Goal: Task Accomplishment & Management: Complete application form

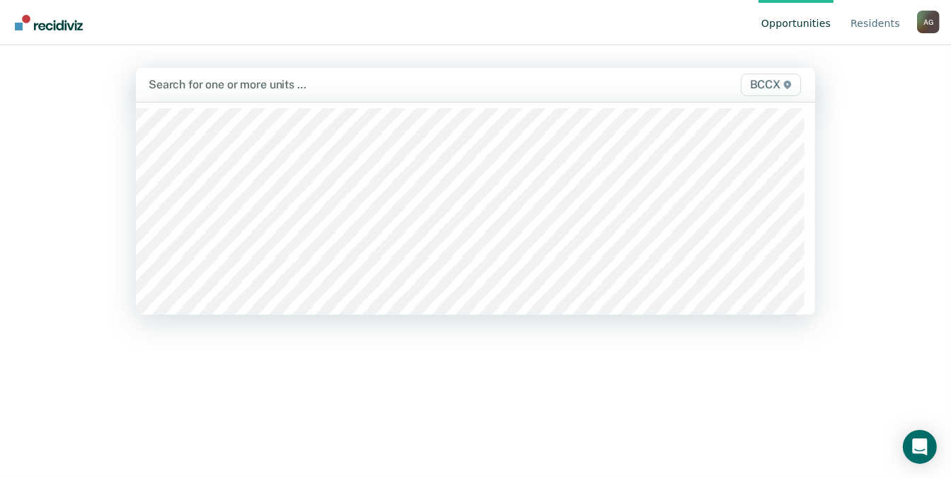
click at [615, 84] on div "BCCX" at bounding box center [705, 85] width 197 height 23
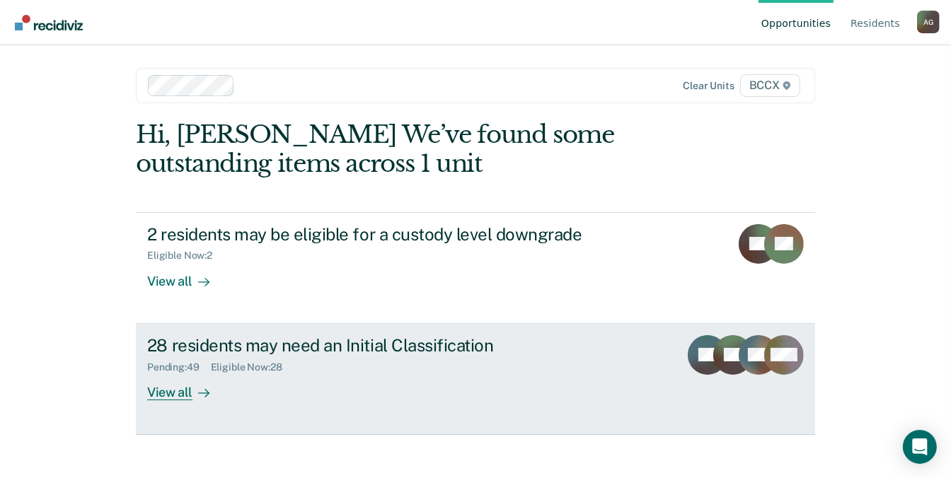
click at [174, 391] on div "View all" at bounding box center [186, 387] width 79 height 28
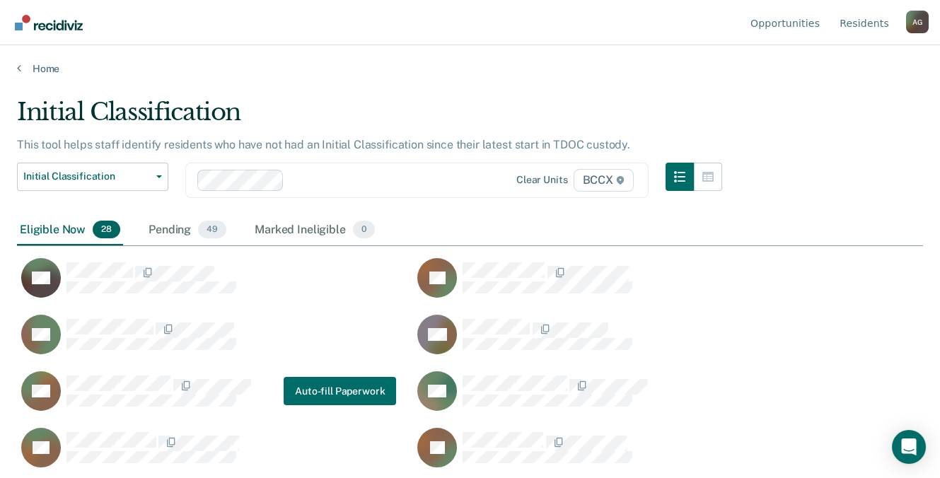
scroll to position [263, 895]
click at [154, 225] on div "Pending 49" at bounding box center [188, 230] width 84 height 31
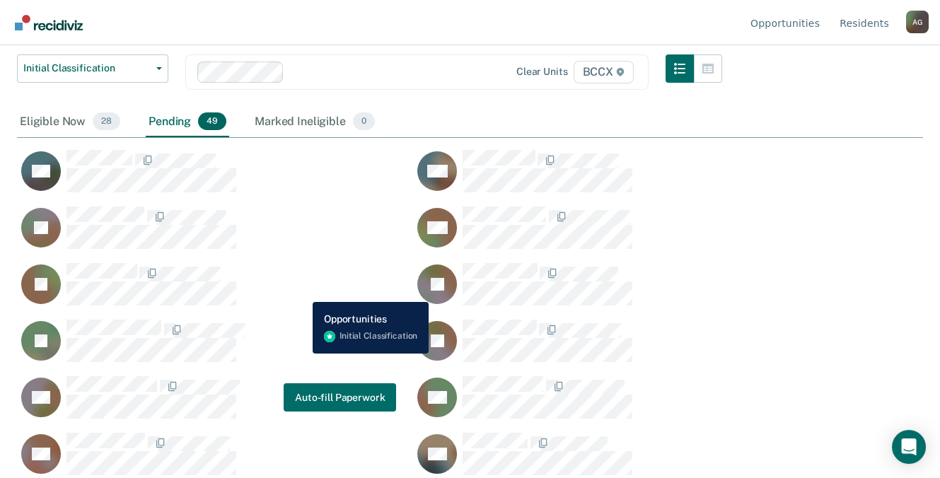
scroll to position [0, 0]
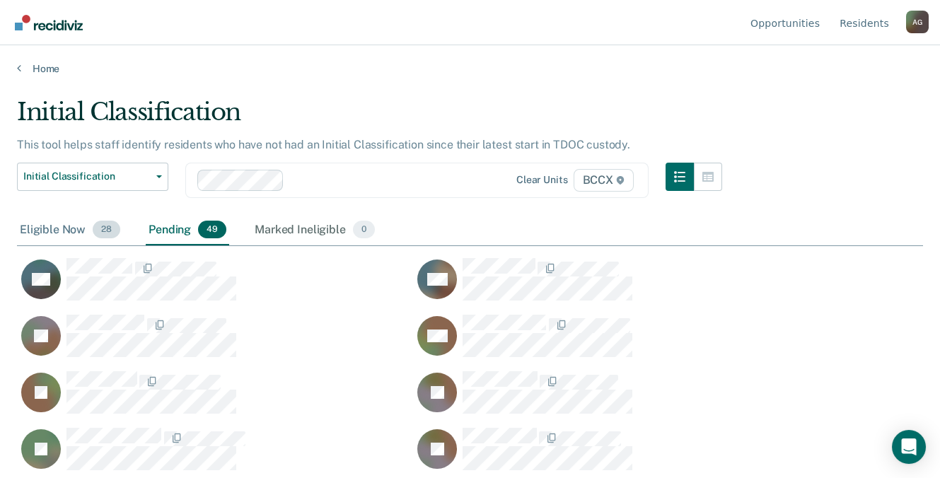
click at [69, 234] on div "Eligible Now 28" at bounding box center [70, 230] width 106 height 31
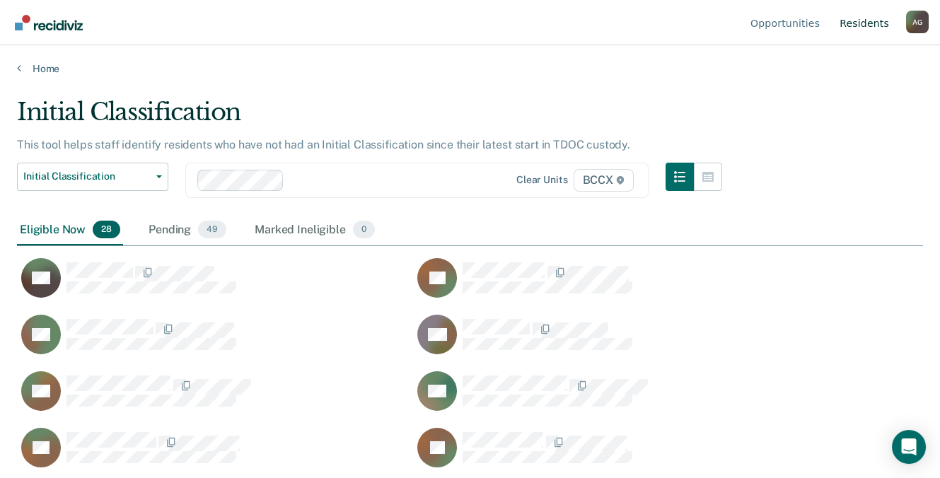
click at [868, 28] on link "Resident s" at bounding box center [864, 22] width 55 height 45
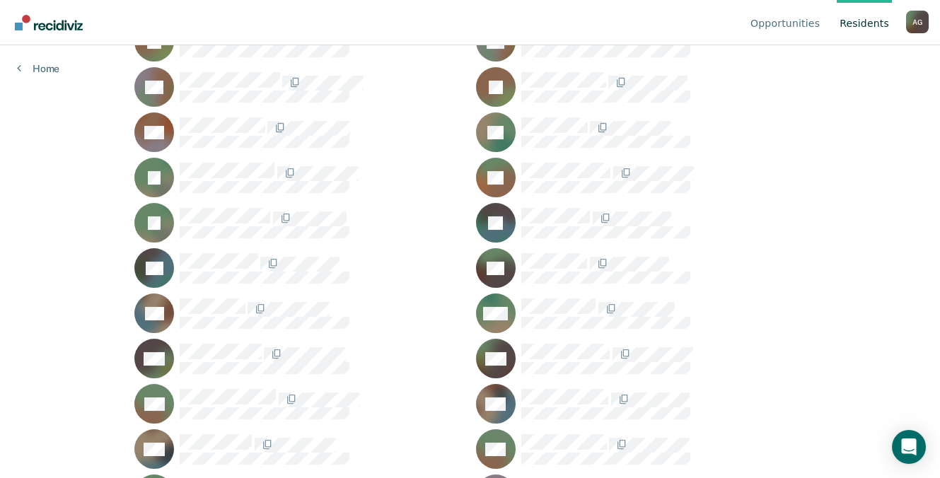
scroll to position [2625, 0]
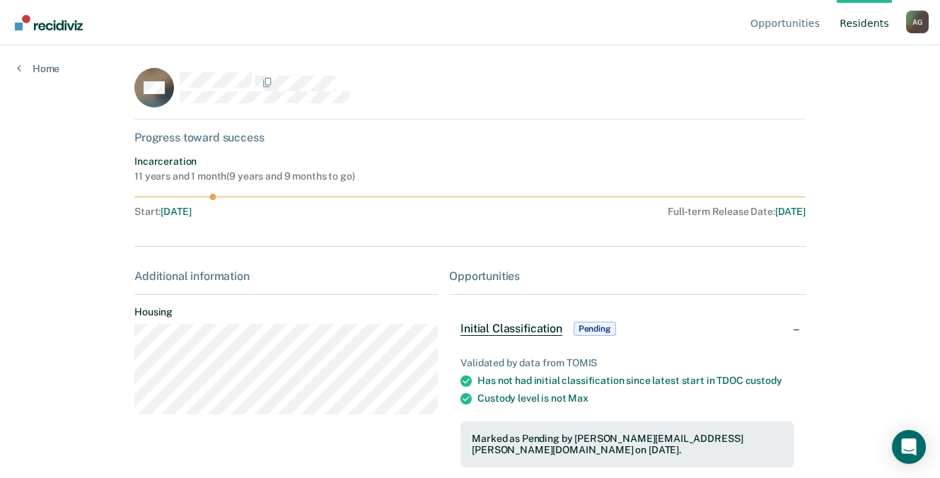
scroll to position [67, 0]
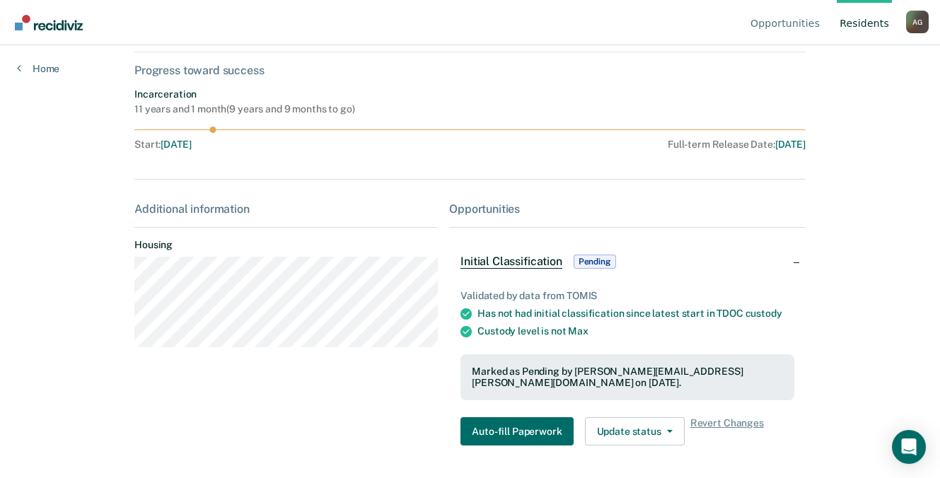
click at [483, 258] on span "Initial Classification" at bounding box center [511, 262] width 101 height 14
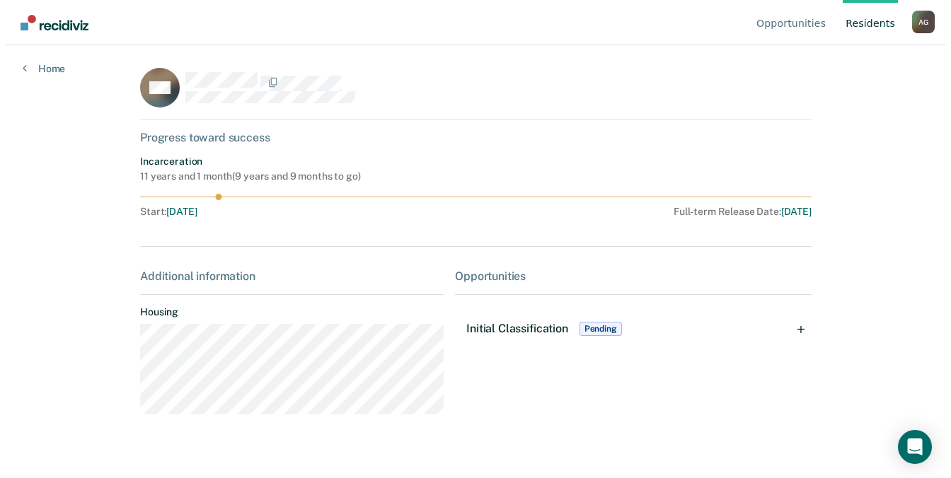
scroll to position [0, 0]
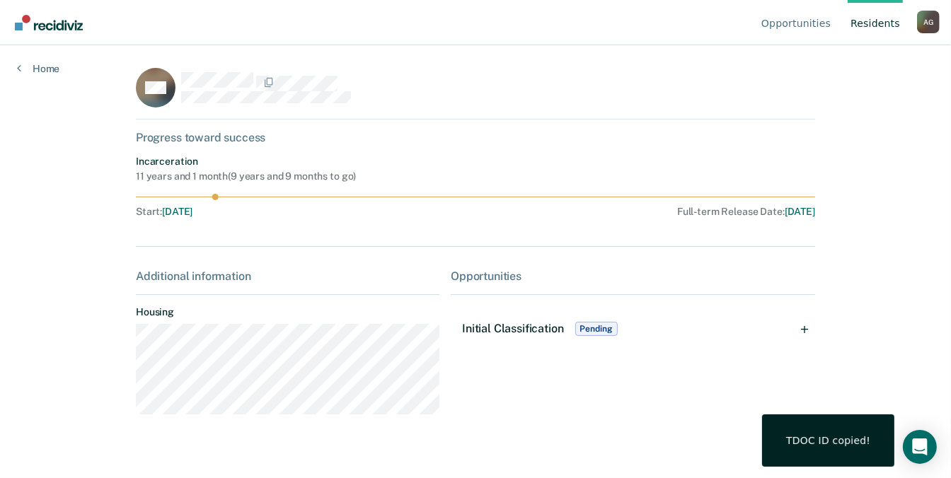
click at [188, 213] on span "[DATE]" at bounding box center [177, 211] width 30 height 11
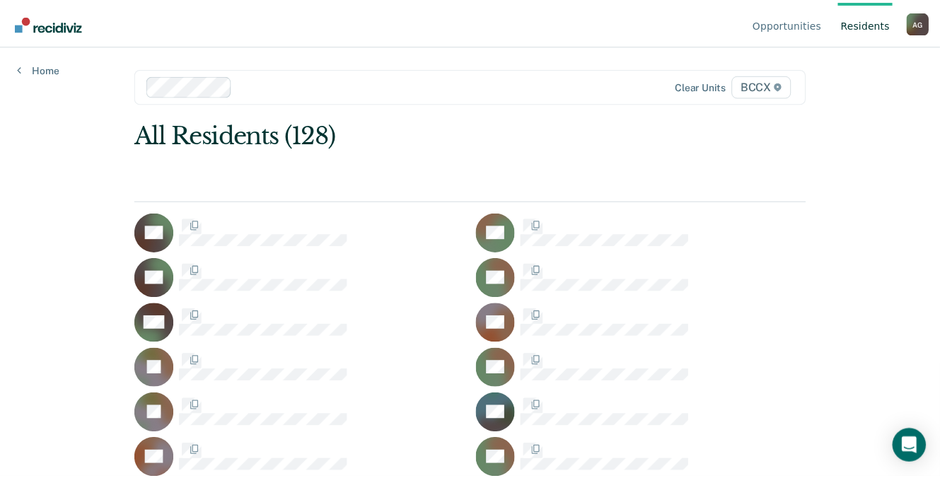
scroll to position [2625, 0]
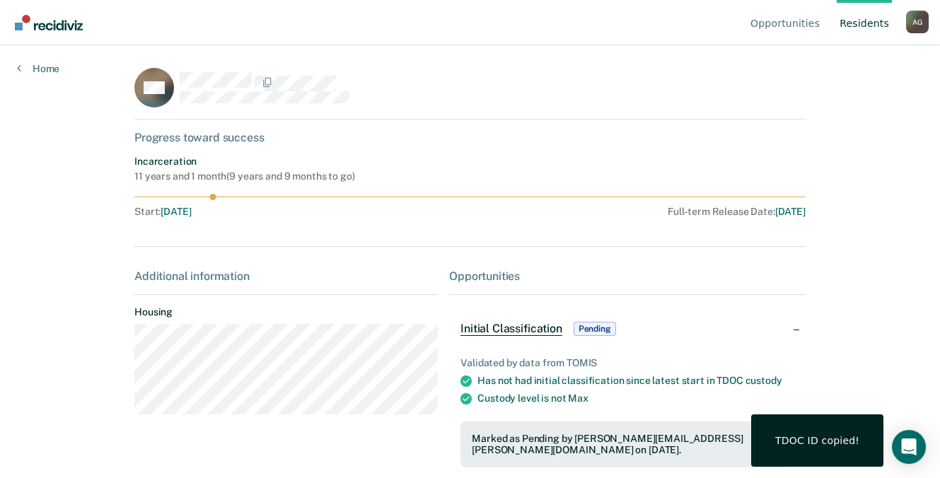
scroll to position [67, 0]
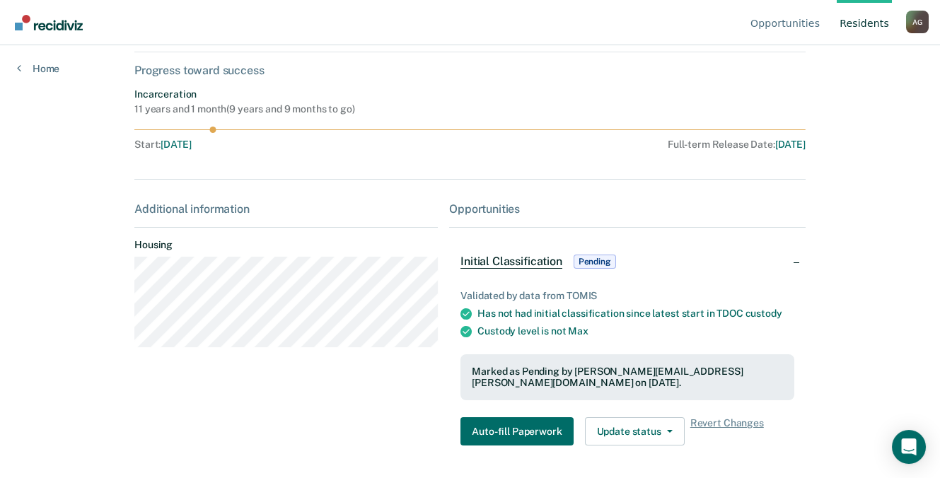
click at [594, 257] on span "Pending" at bounding box center [595, 262] width 42 height 14
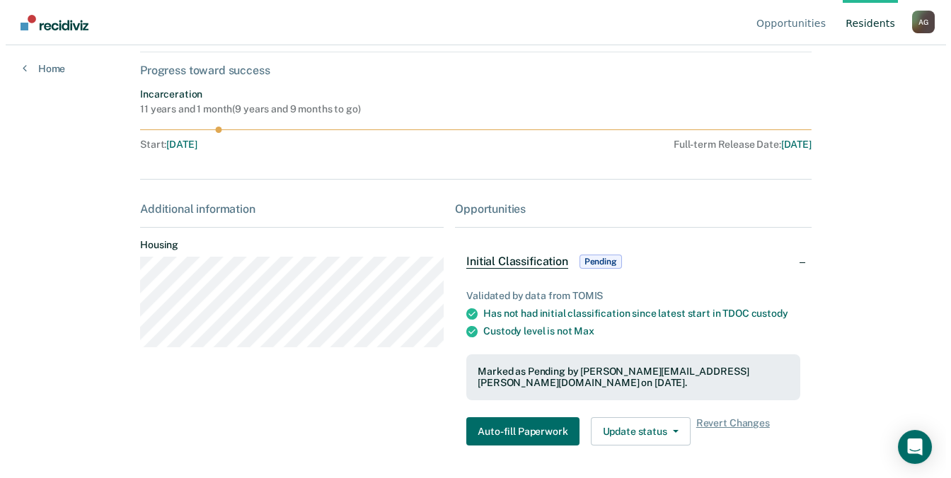
scroll to position [0, 0]
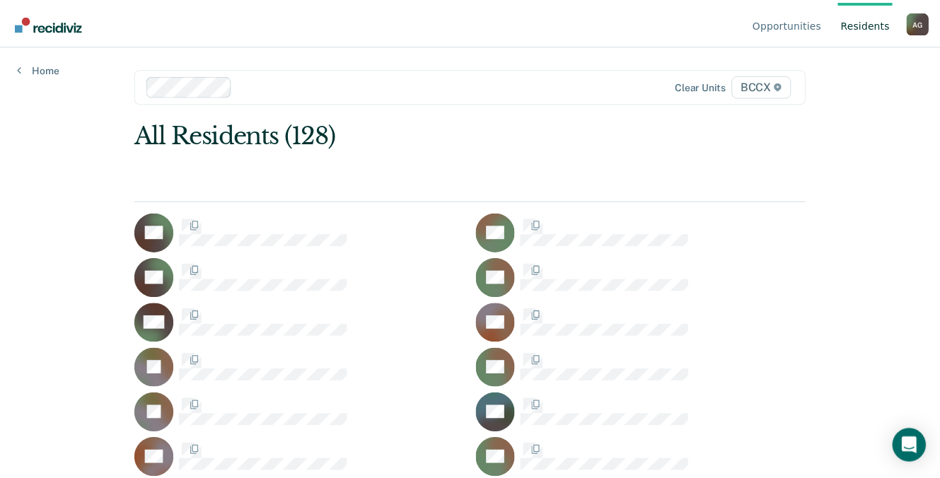
scroll to position [2625, 0]
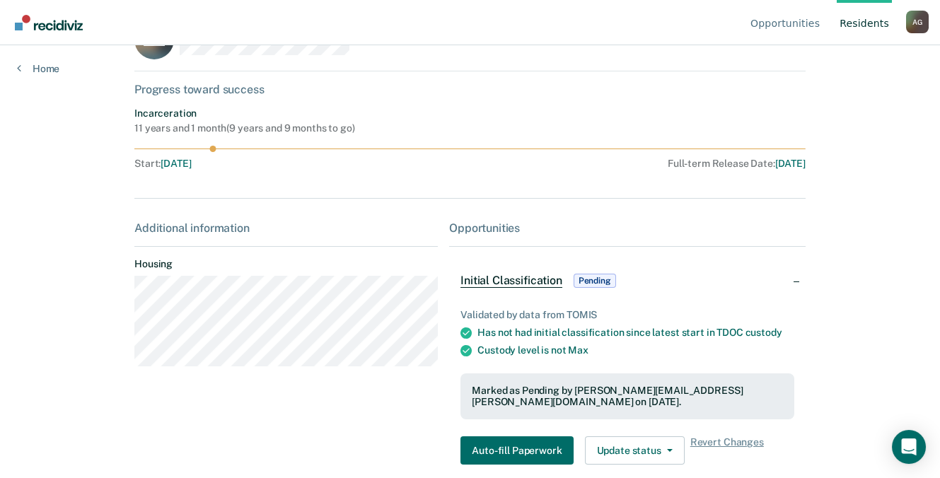
scroll to position [67, 0]
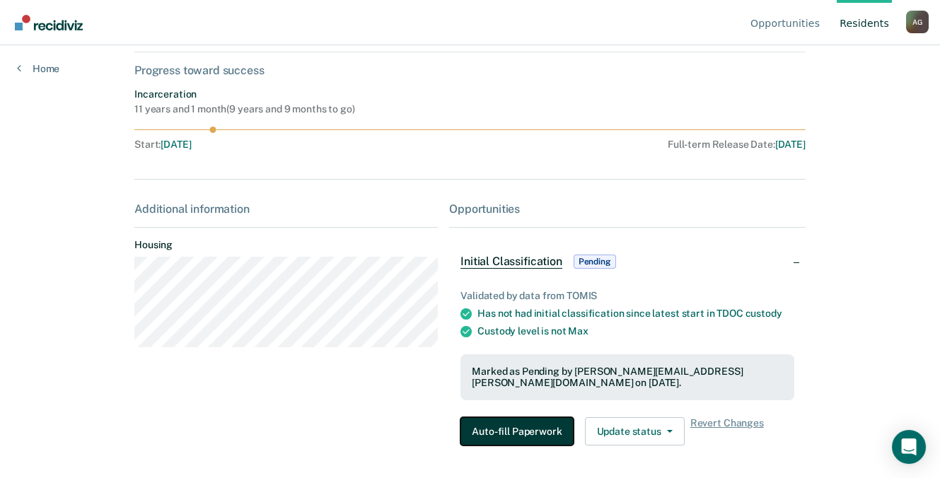
click at [500, 418] on button "Auto-fill Paperwork" at bounding box center [517, 432] width 113 height 28
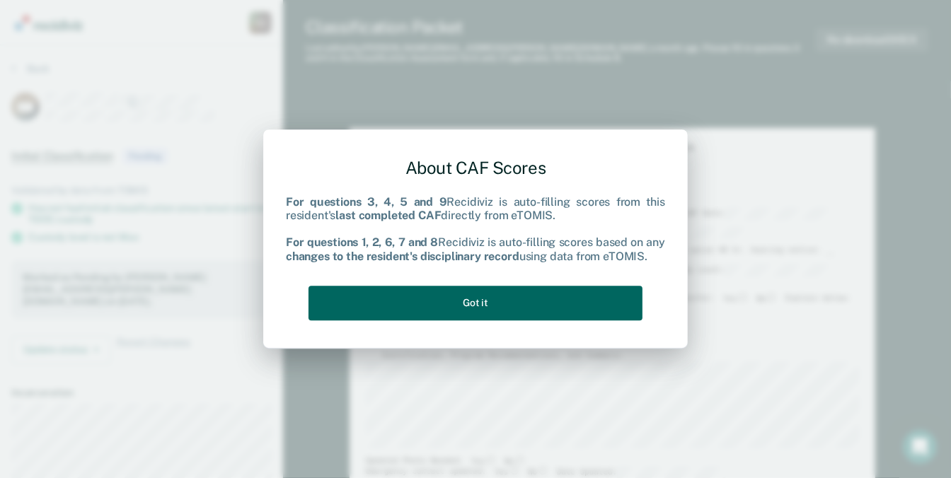
type textarea "x"
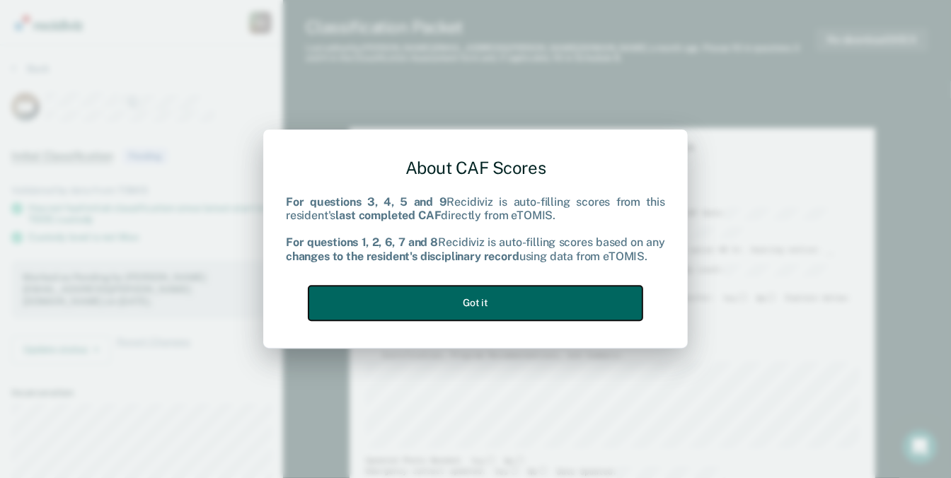
click at [501, 316] on button "Got it" at bounding box center [476, 303] width 334 height 35
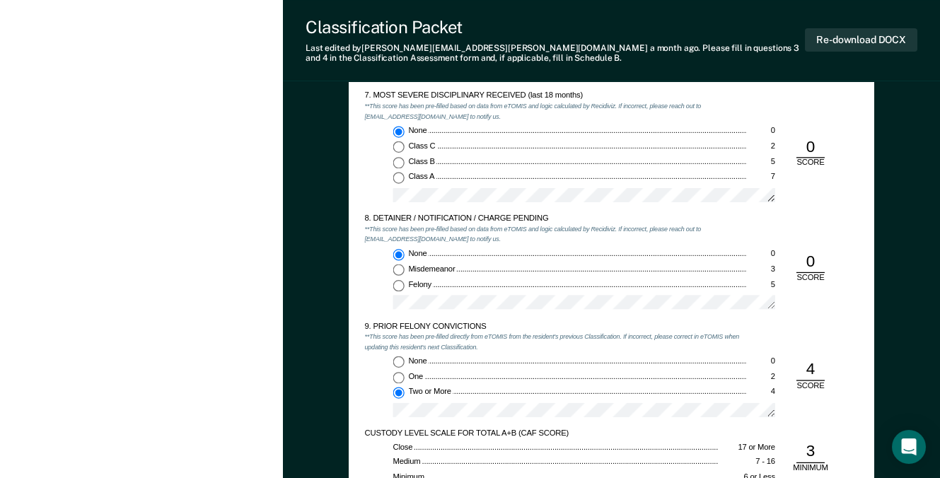
scroll to position [1747, 0]
